Goal: Transaction & Acquisition: Purchase product/service

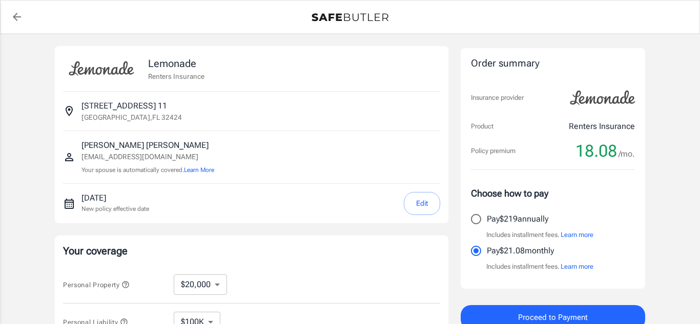
select select "20000"
select select "500"
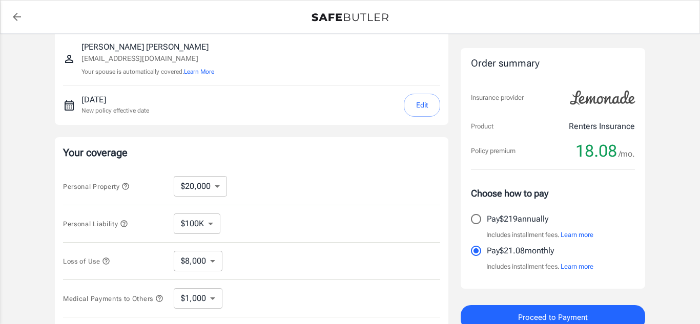
scroll to position [100, 0]
click at [217, 184] on select "$10,000 $20,000 $30,000 $40,000 $50,000 $100K" at bounding box center [200, 185] width 53 height 20
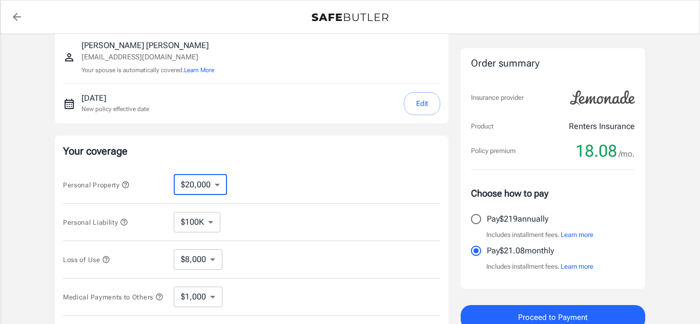
select select "10000"
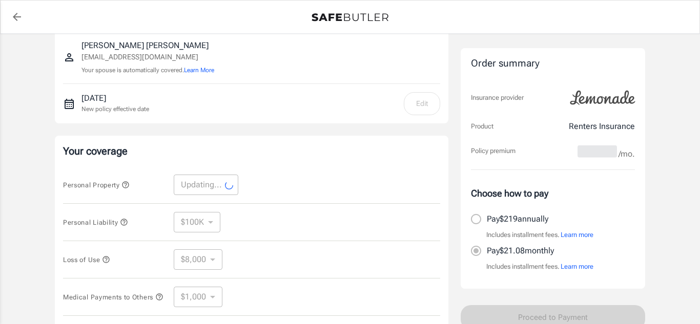
select select "10000"
select select "4000"
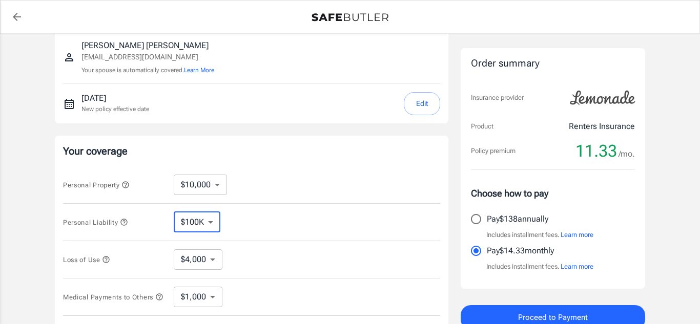
click at [209, 221] on select "$100K $200K $300K $400K $500K" at bounding box center [197, 222] width 47 height 20
click at [174, 212] on select "$100K $200K $300K $400K $500K" at bounding box center [197, 222] width 47 height 20
click at [206, 268] on select "$4,000" at bounding box center [198, 260] width 49 height 20
click at [245, 266] on div "Loss of Use $4,000 ​" at bounding box center [251, 259] width 377 height 37
click at [214, 298] on select "$1,000 $2,000 $3,000 $4,000 $5,000" at bounding box center [198, 297] width 49 height 20
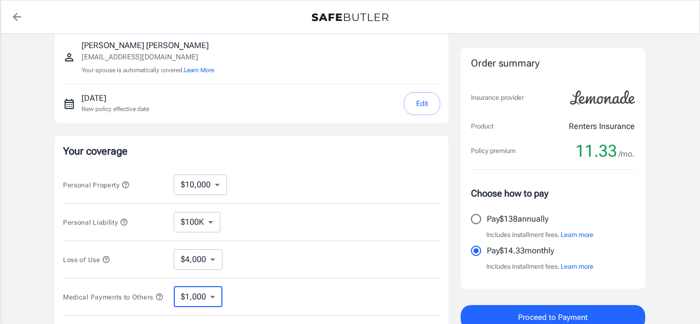
click at [320, 230] on div "Personal Liability $100K $200K $300K $400K $500K ​" at bounding box center [251, 222] width 377 height 37
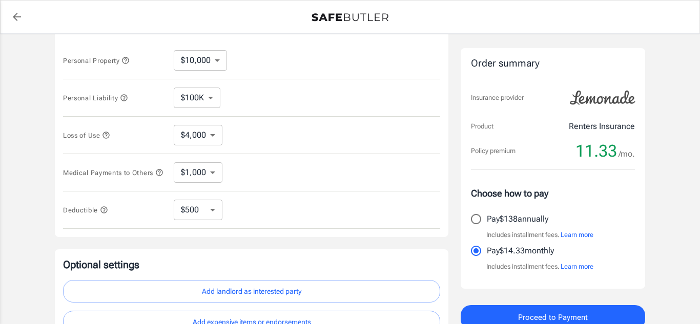
scroll to position [227, 0]
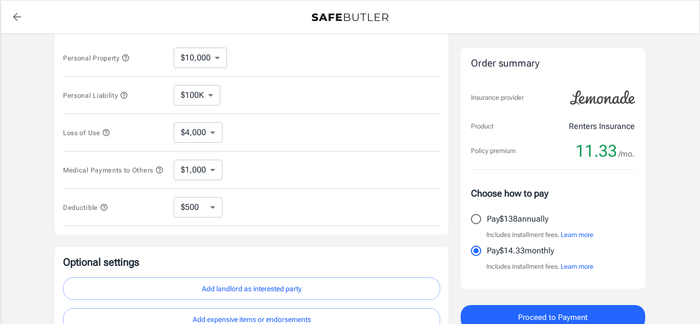
click at [189, 210] on select "$250 $500 $1,000" at bounding box center [198, 207] width 49 height 20
select select "250"
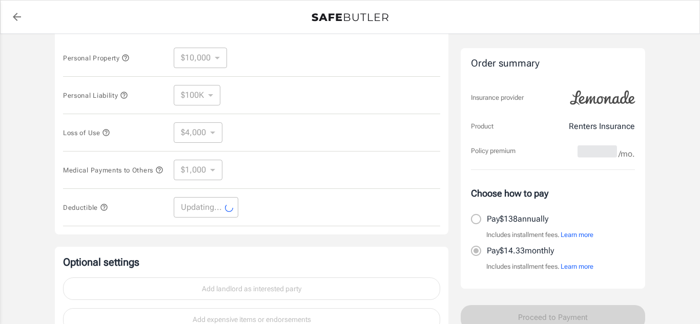
select select "250"
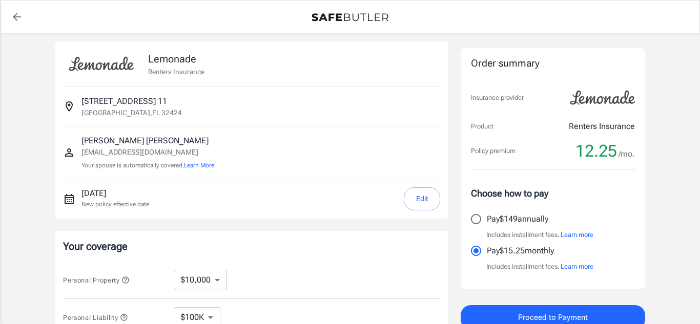
scroll to position [0, 0]
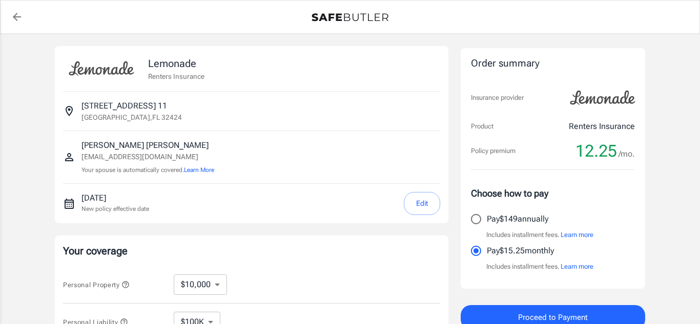
click at [450, 149] on div "Lemonade Renters Insurance [STREET_ADDRESS] [PERSON_NAME] [EMAIL_ADDRESS][DOMAI…" at bounding box center [350, 306] width 590 height 521
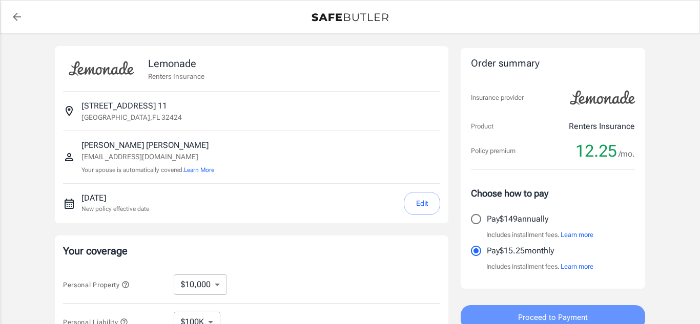
click at [579, 316] on span "Proceed to Payment" at bounding box center [553, 317] width 70 height 13
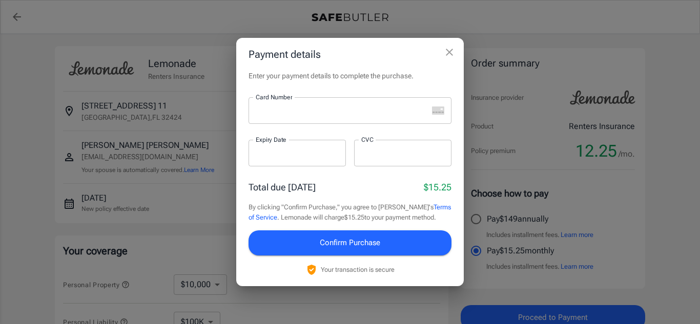
click at [677, 247] on div "Payment details Enter your payment details to complete the purchase. Card Numbe…" at bounding box center [350, 162] width 700 height 324
click at [455, 51] on icon "close" at bounding box center [449, 52] width 12 height 12
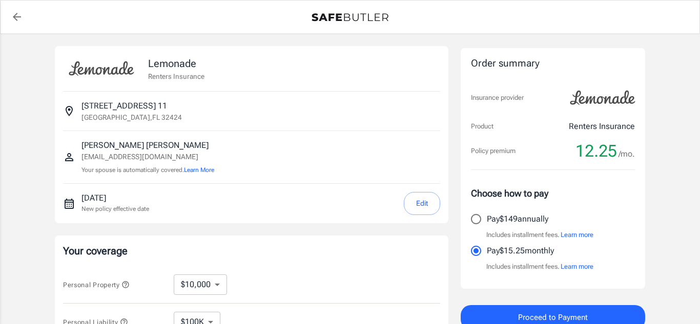
scroll to position [5, 0]
